Goal: Task Accomplishment & Management: Use online tool/utility

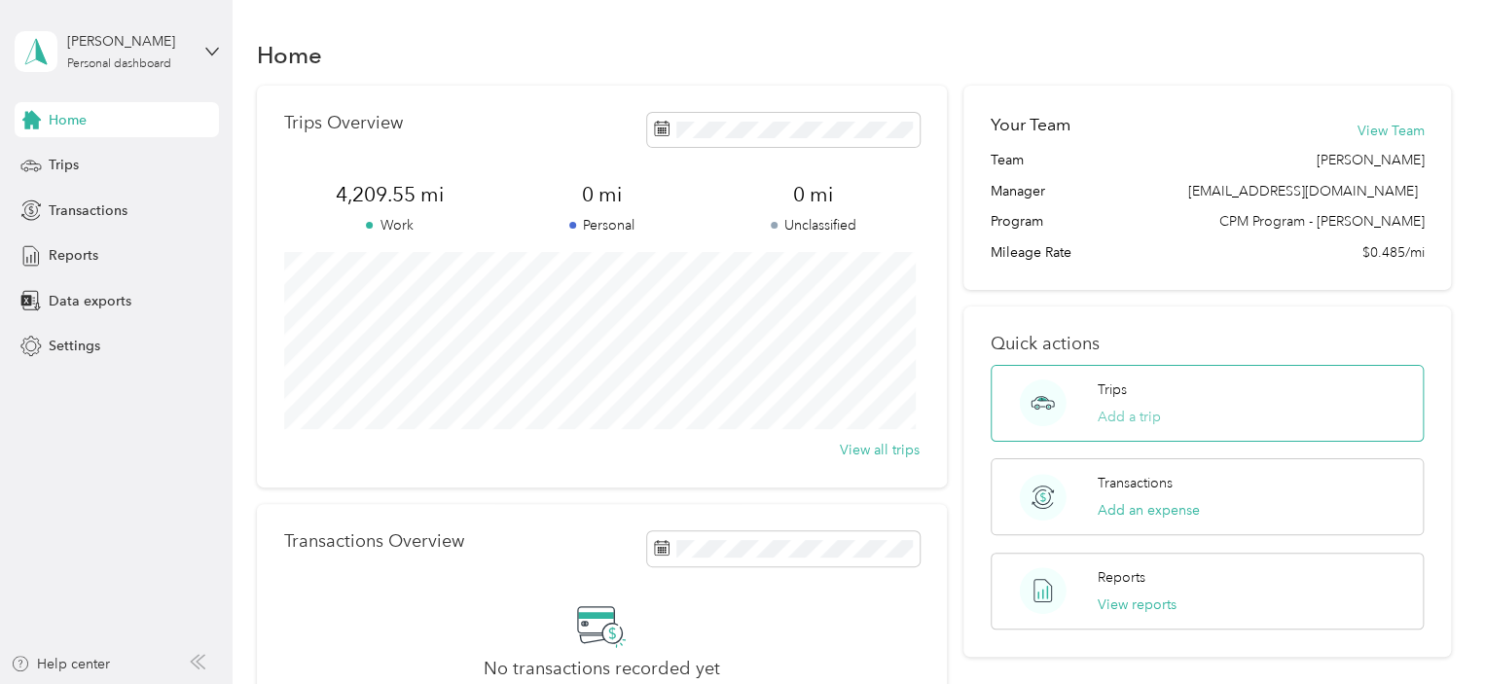
click at [1129, 414] on button "Add a trip" at bounding box center [1129, 417] width 63 height 20
